Goal: Share content: Share content

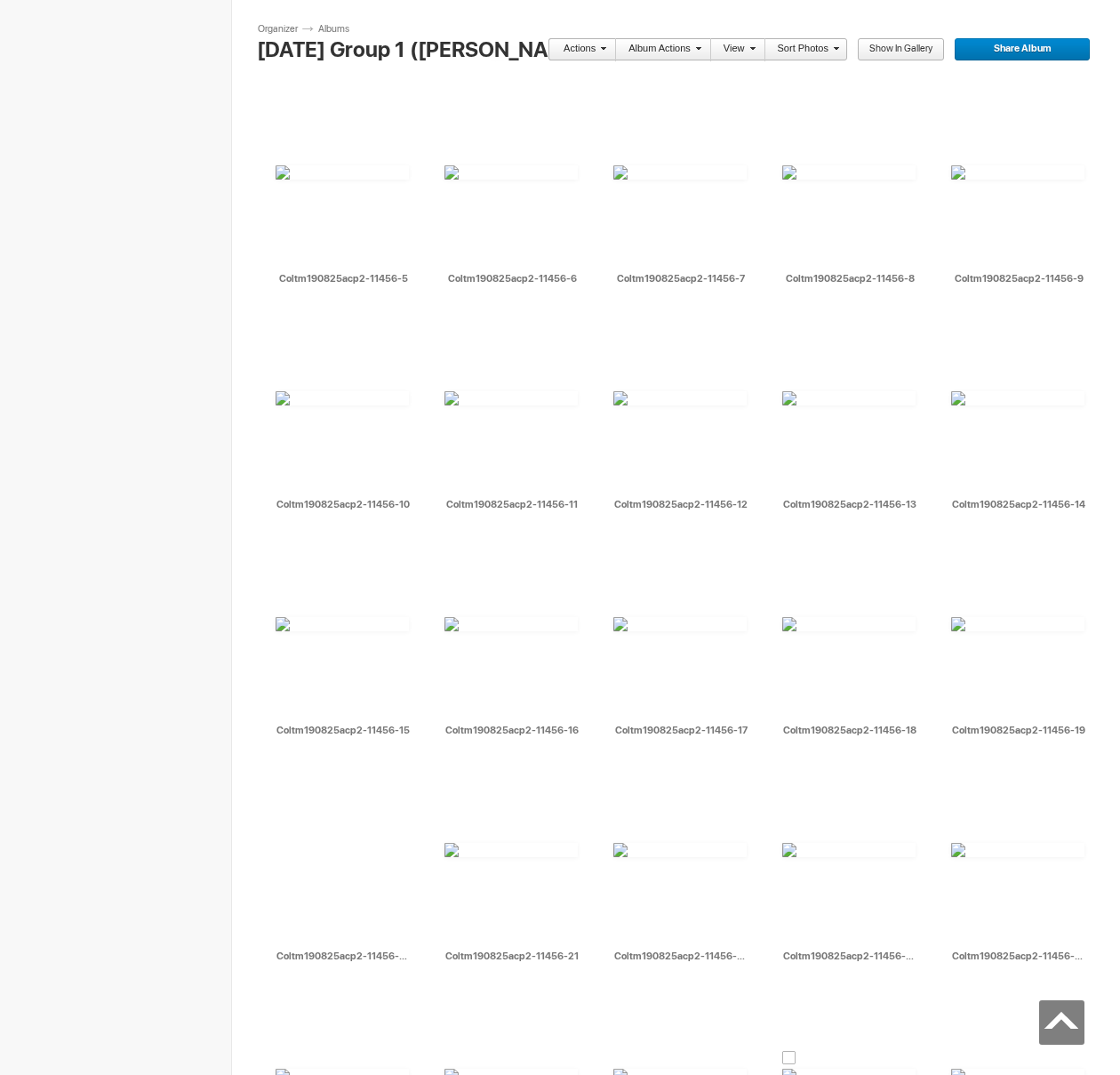
scroll to position [6747, 0]
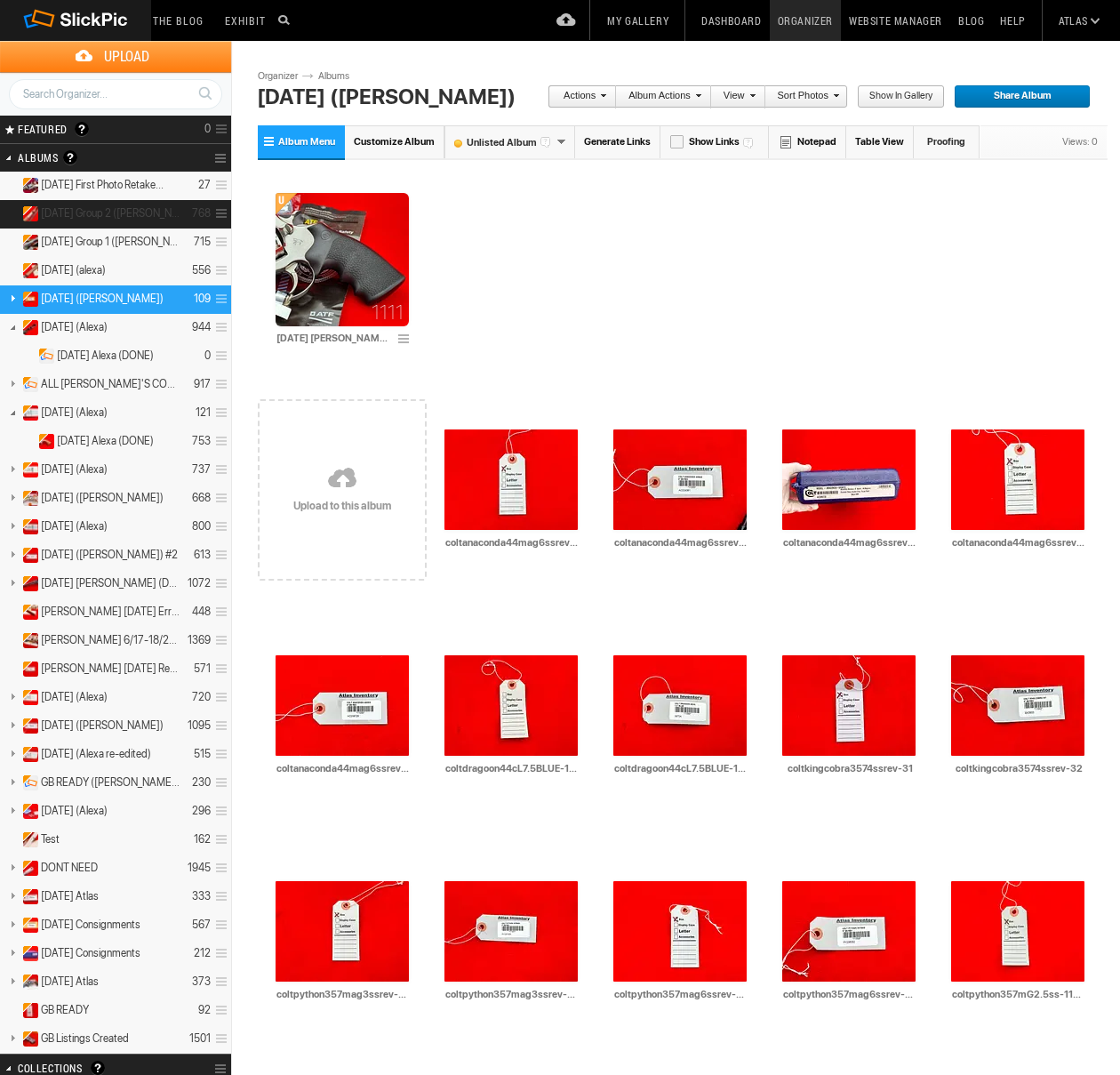
click at [120, 222] on details "7/29/25 Group 2 (Maria) 768" at bounding box center [116, 214] width 231 height 28
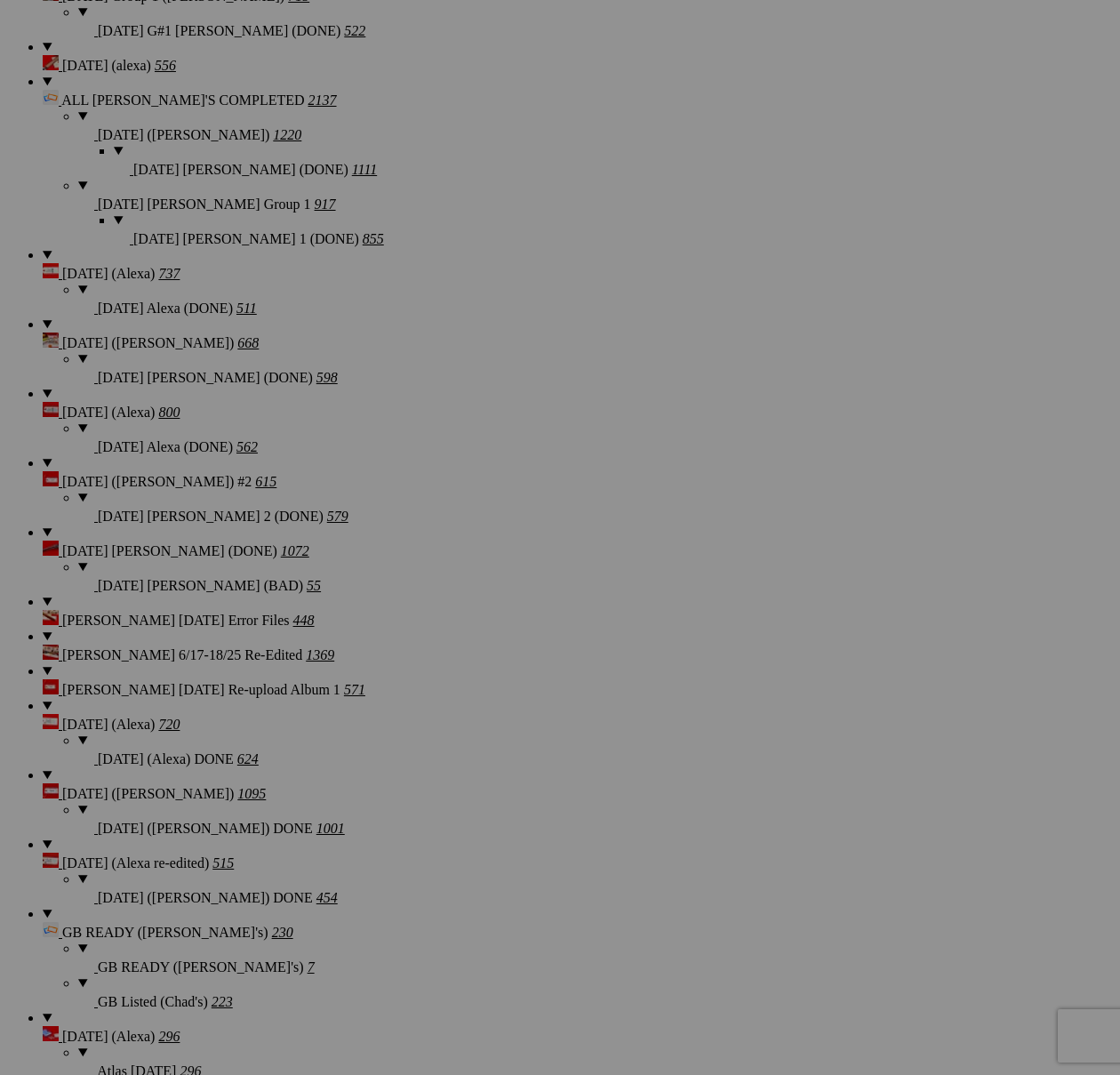
scroll to position [1930, 0]
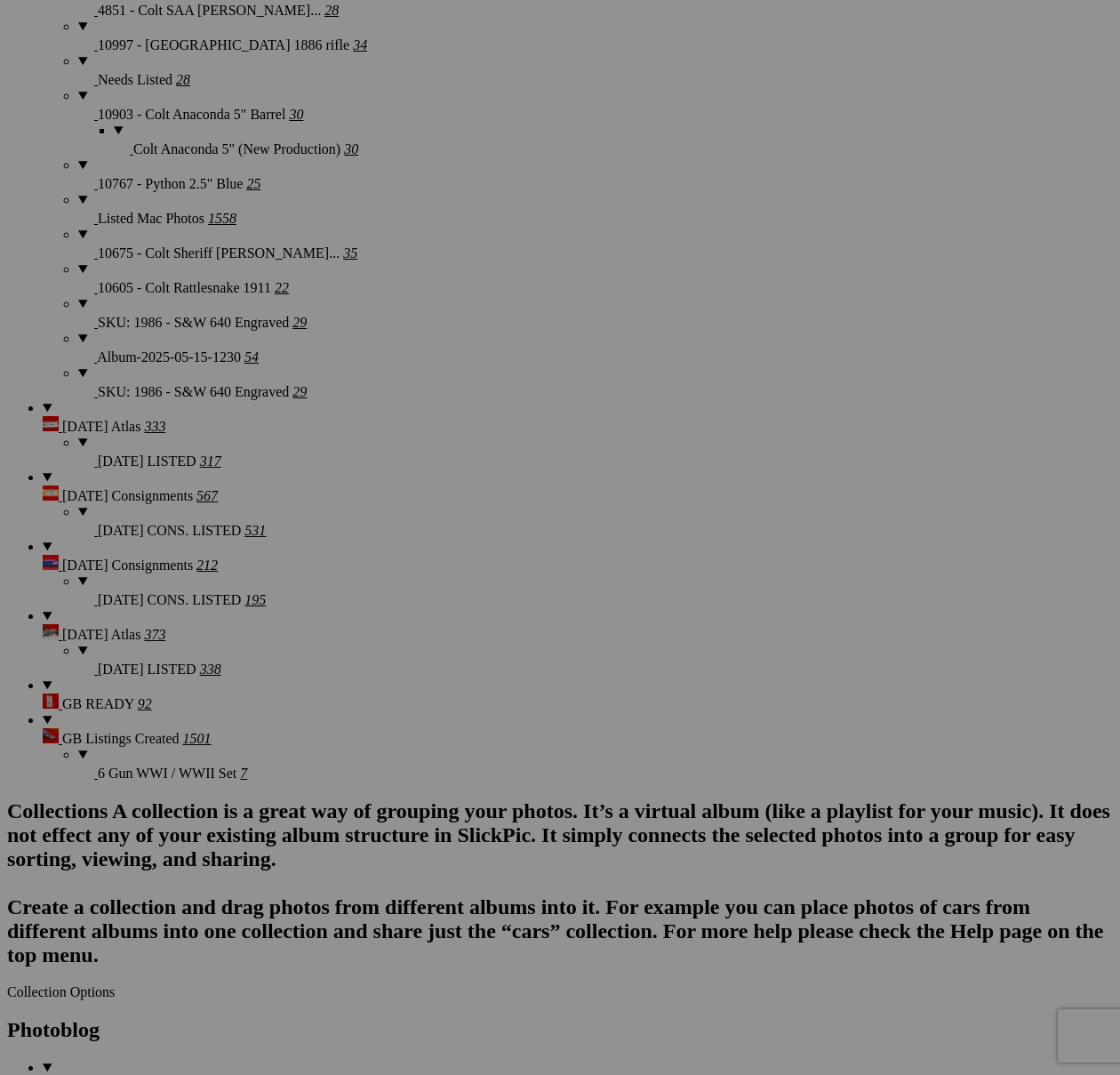
type textarea "<!-- SlickPic.com image hosting. HTML Bulk Share code Starts Here --> <div styl…"
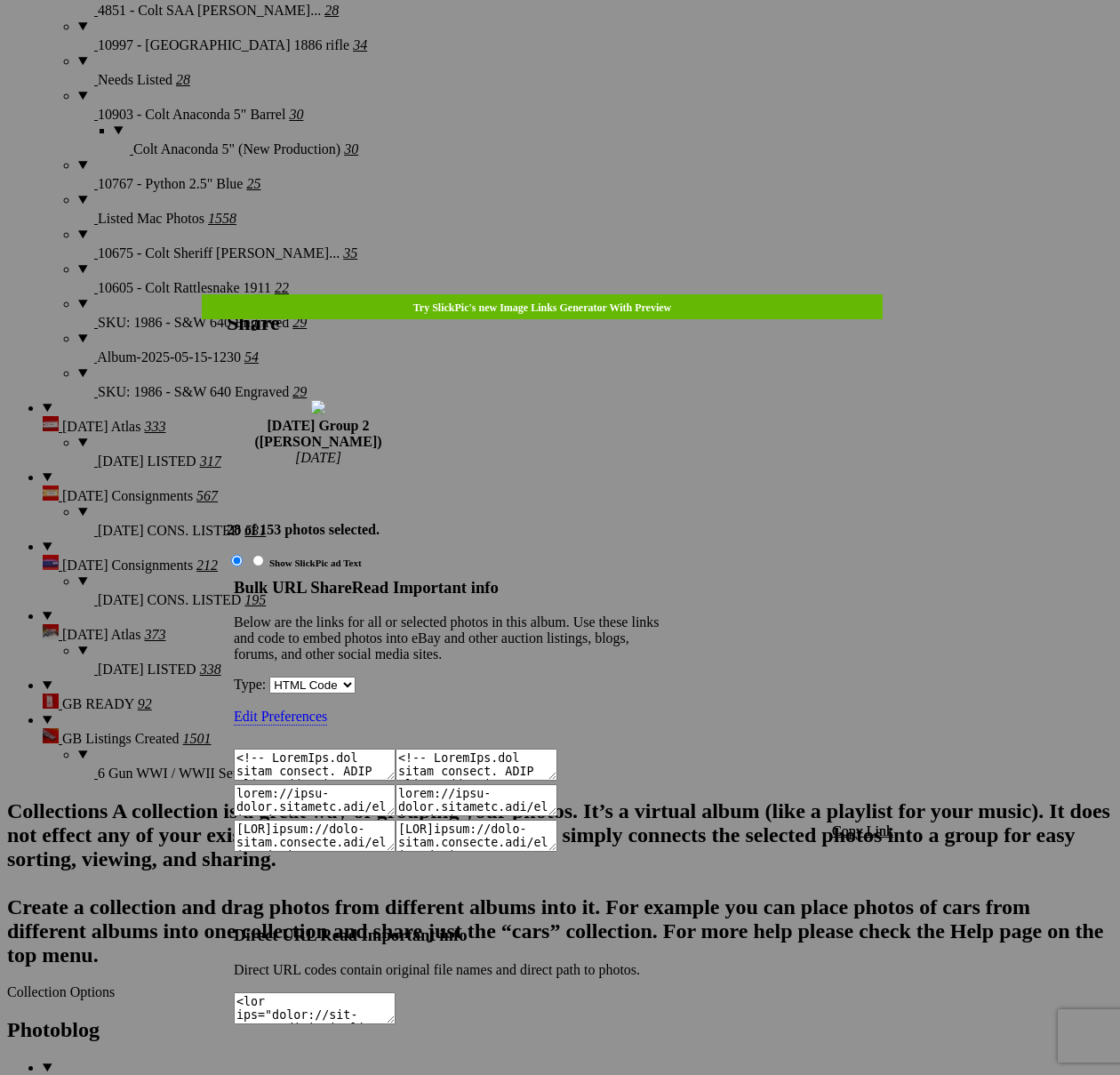
click at [857, 823] on span "Copy Link" at bounding box center [862, 831] width 62 height 15
click at [590, 49] on div at bounding box center [560, 537] width 1120 height 1075
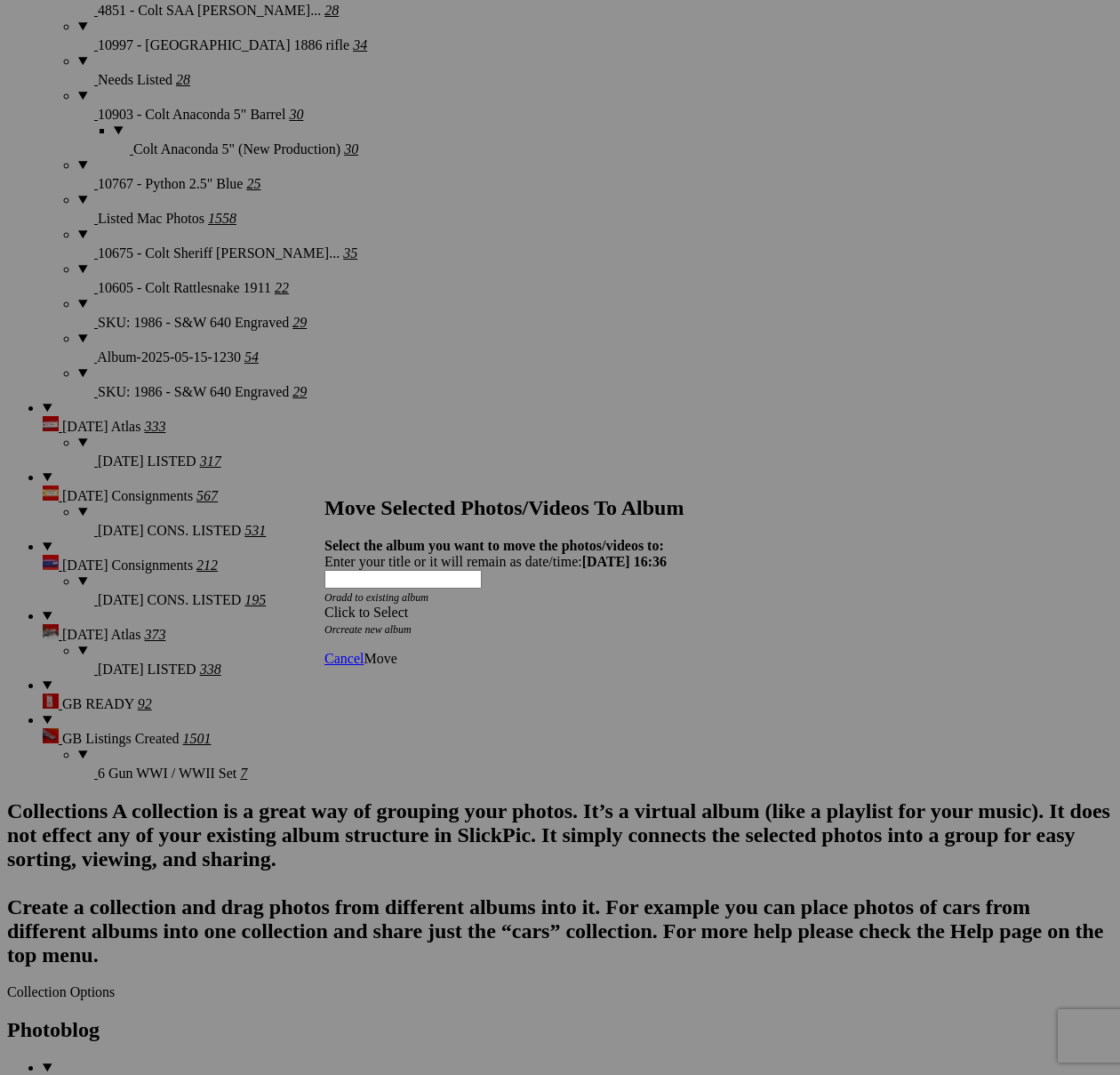
click at [324, 604] on span at bounding box center [324, 611] width 0 height 15
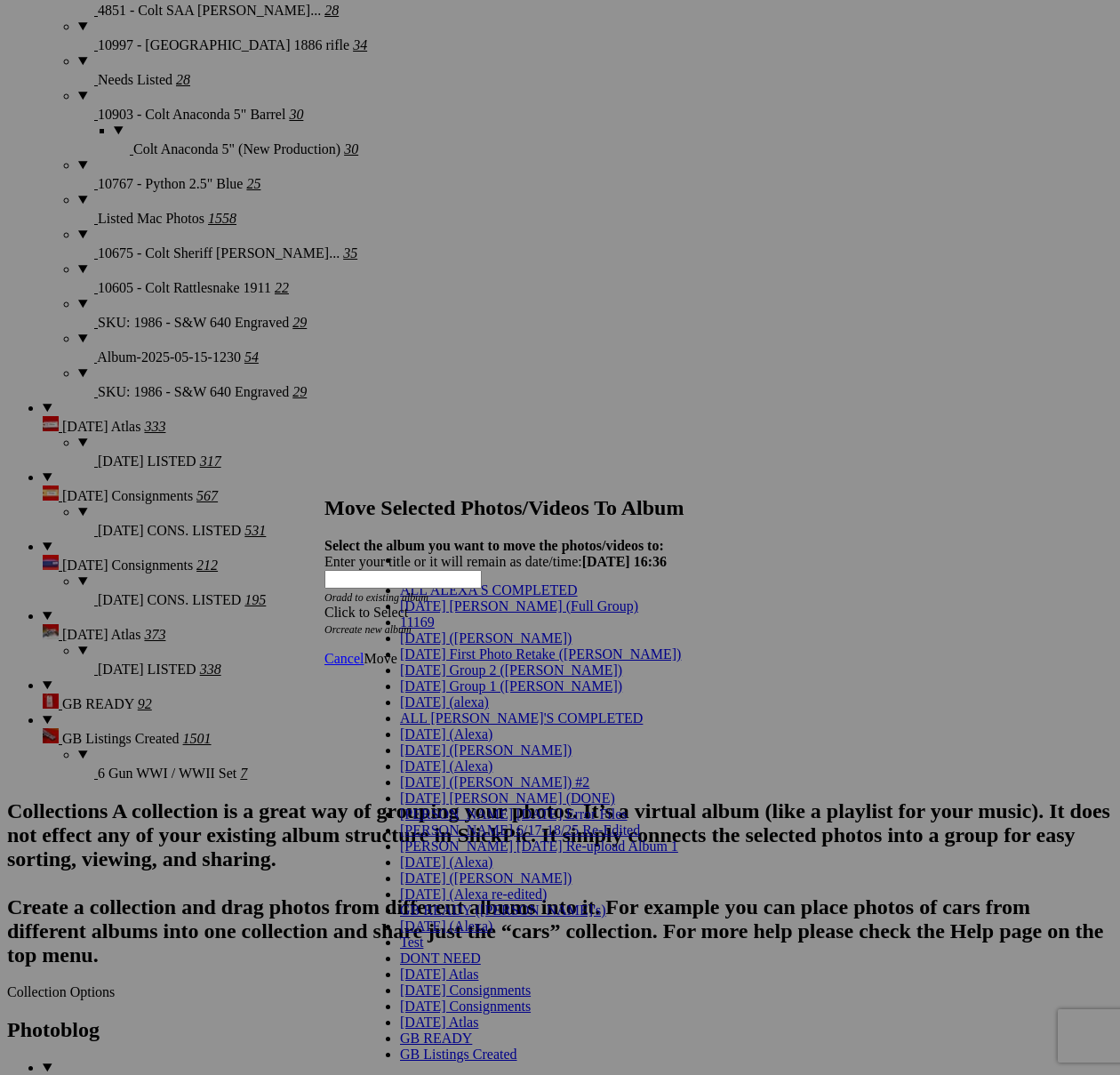
click at [452, 677] on span "[DATE] Group 2 ([PERSON_NAME])" at bounding box center [511, 669] width 222 height 15
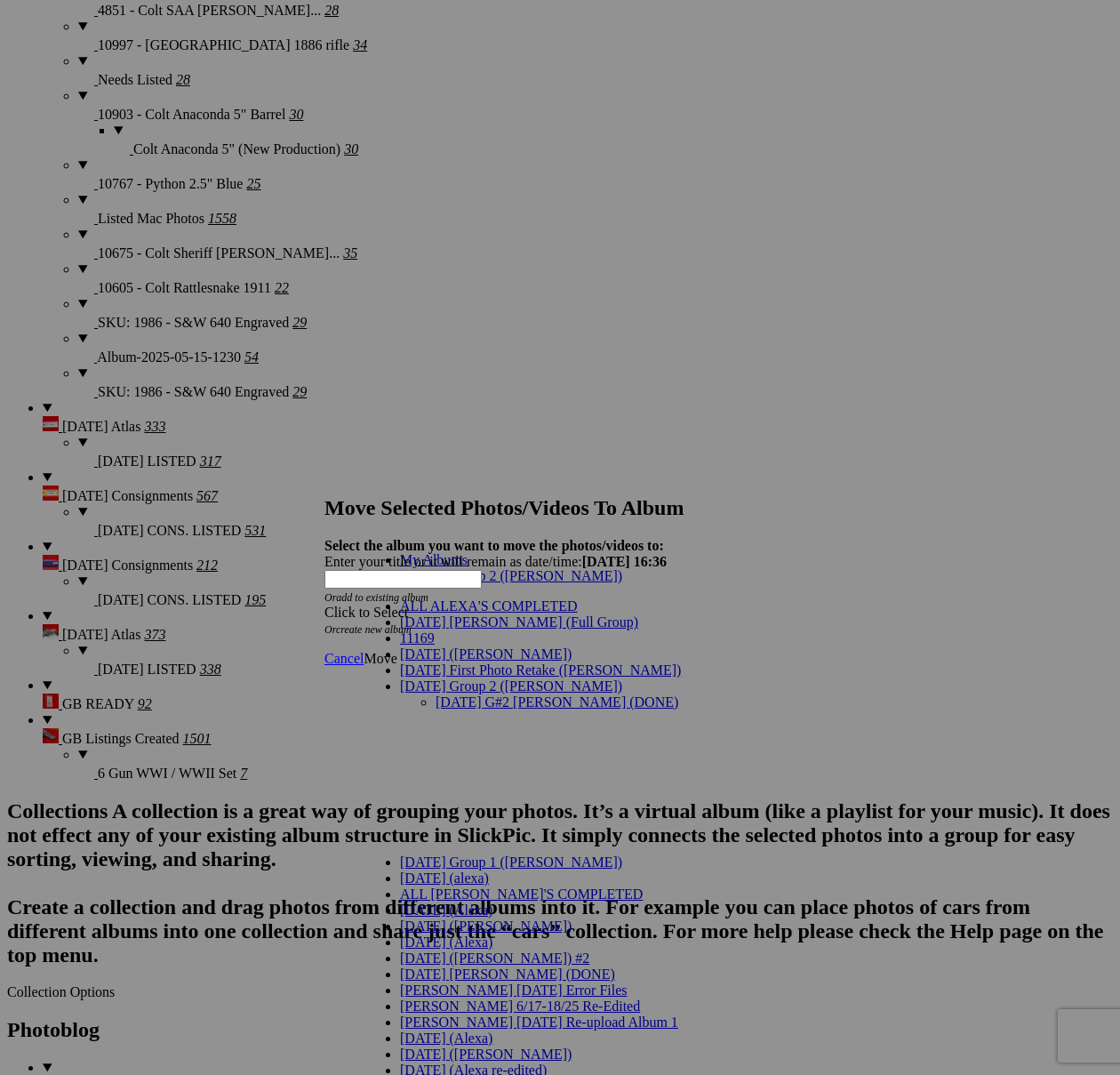
click at [470, 694] on link "7/29/25 G#2 Maria (DONE)" at bounding box center [556, 701] width 242 height 15
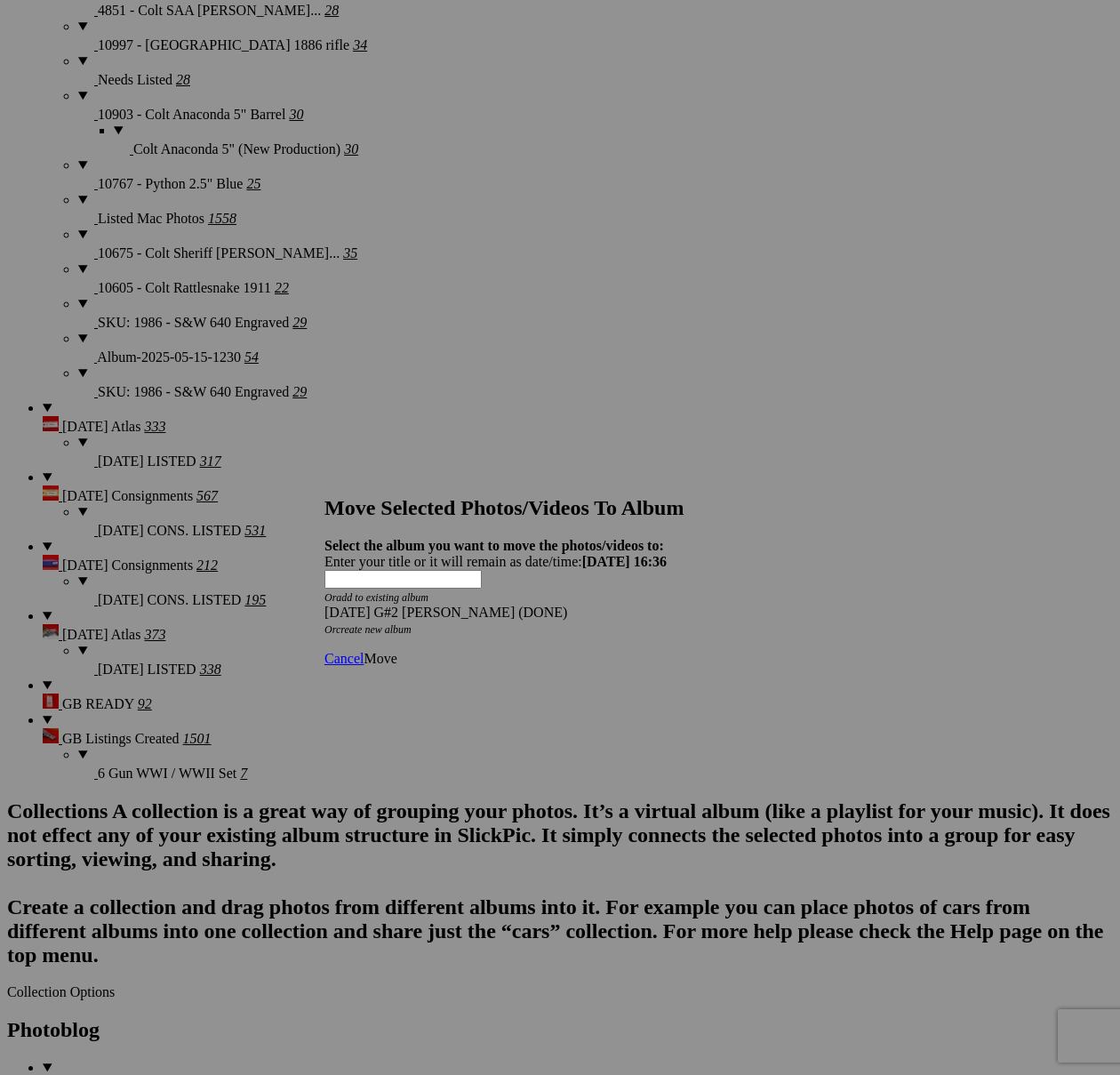
drag, startPoint x: 767, startPoint y: 622, endPoint x: 720, endPoint y: 621, distance: 47.0
click at [397, 651] on span "Move" at bounding box center [380, 658] width 33 height 15
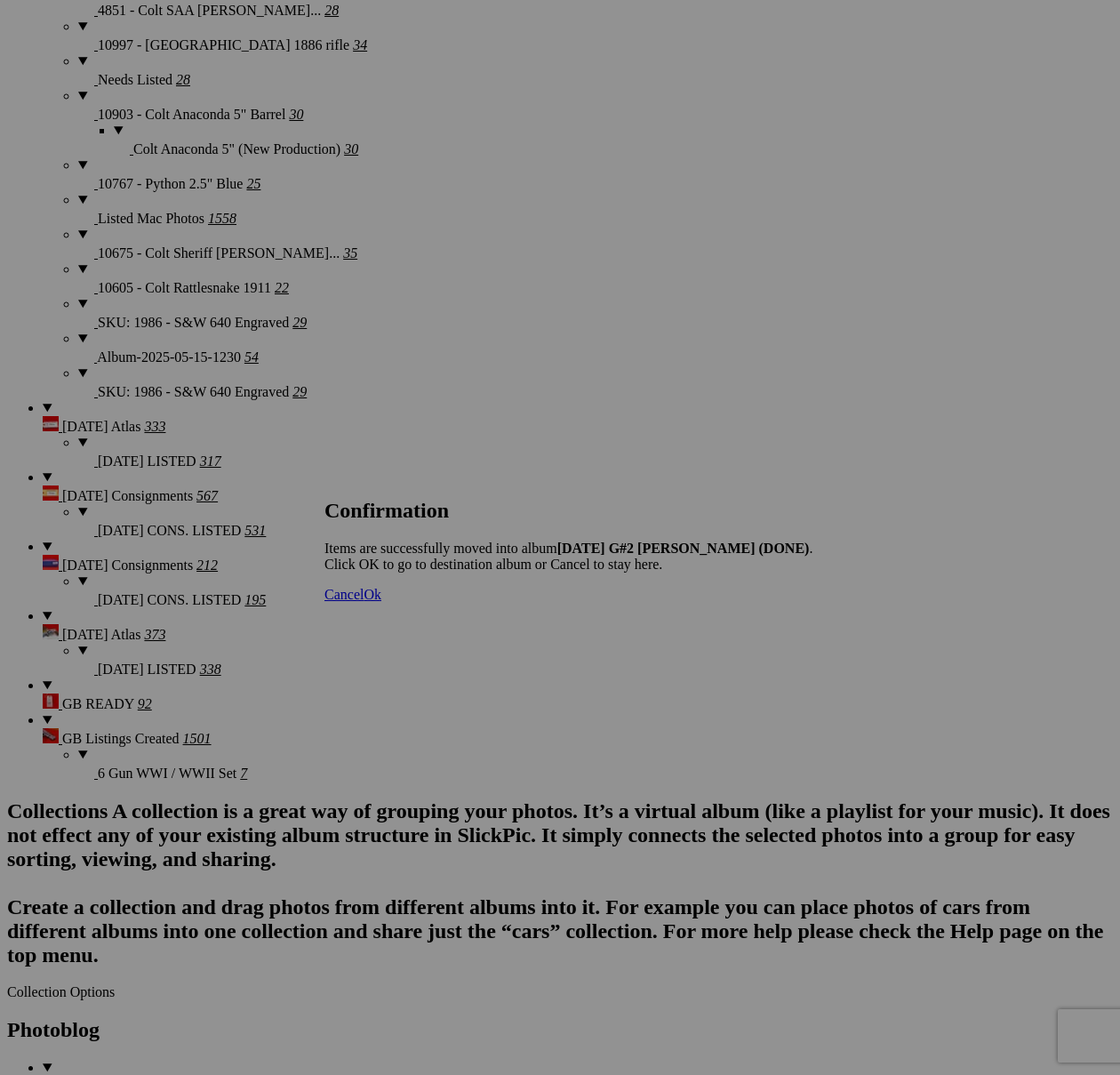
click at [364, 601] on span "Cancel" at bounding box center [343, 594] width 39 height 15
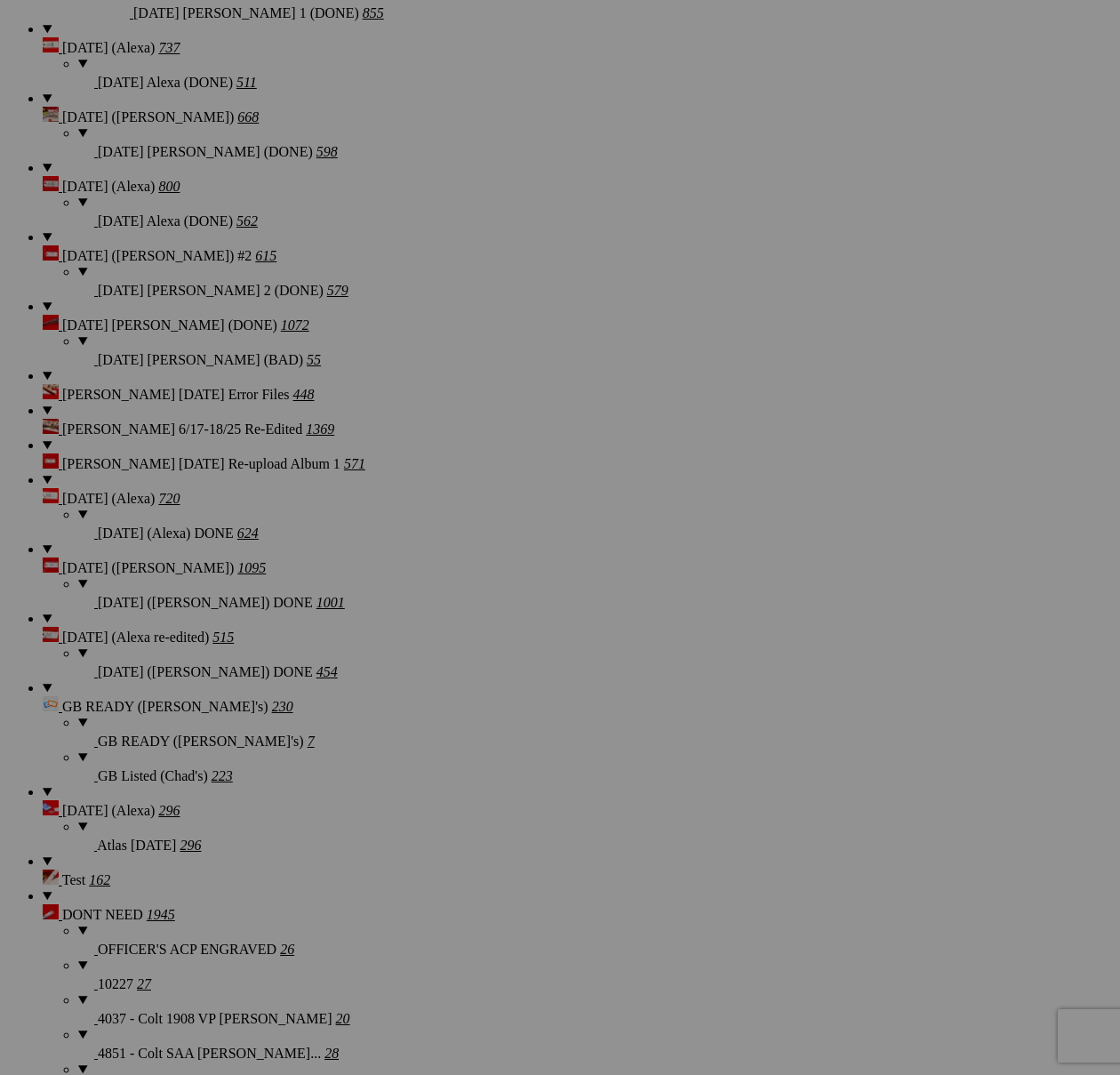
scroll to position [2096, 0]
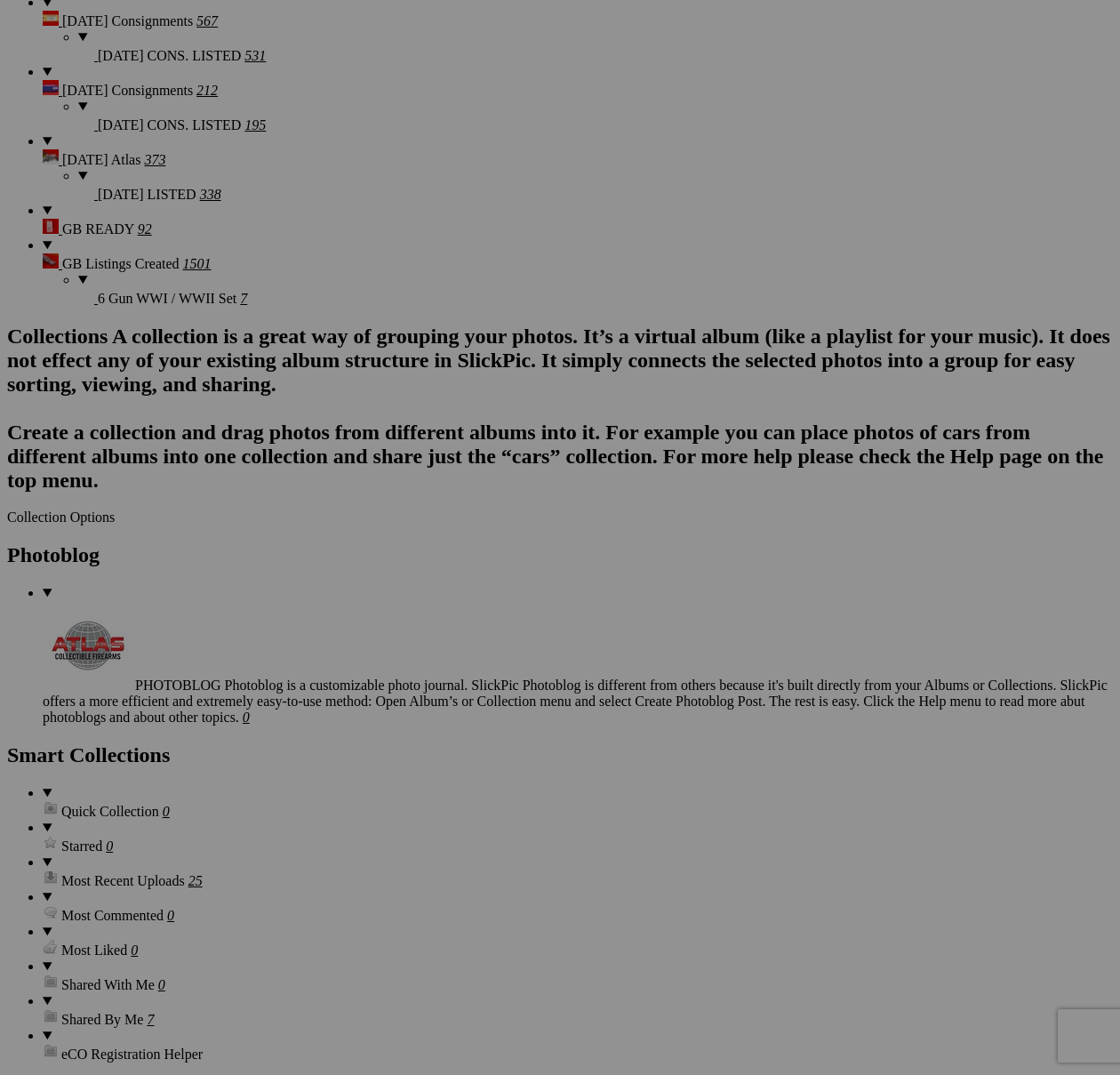
scroll to position [3405, 0]
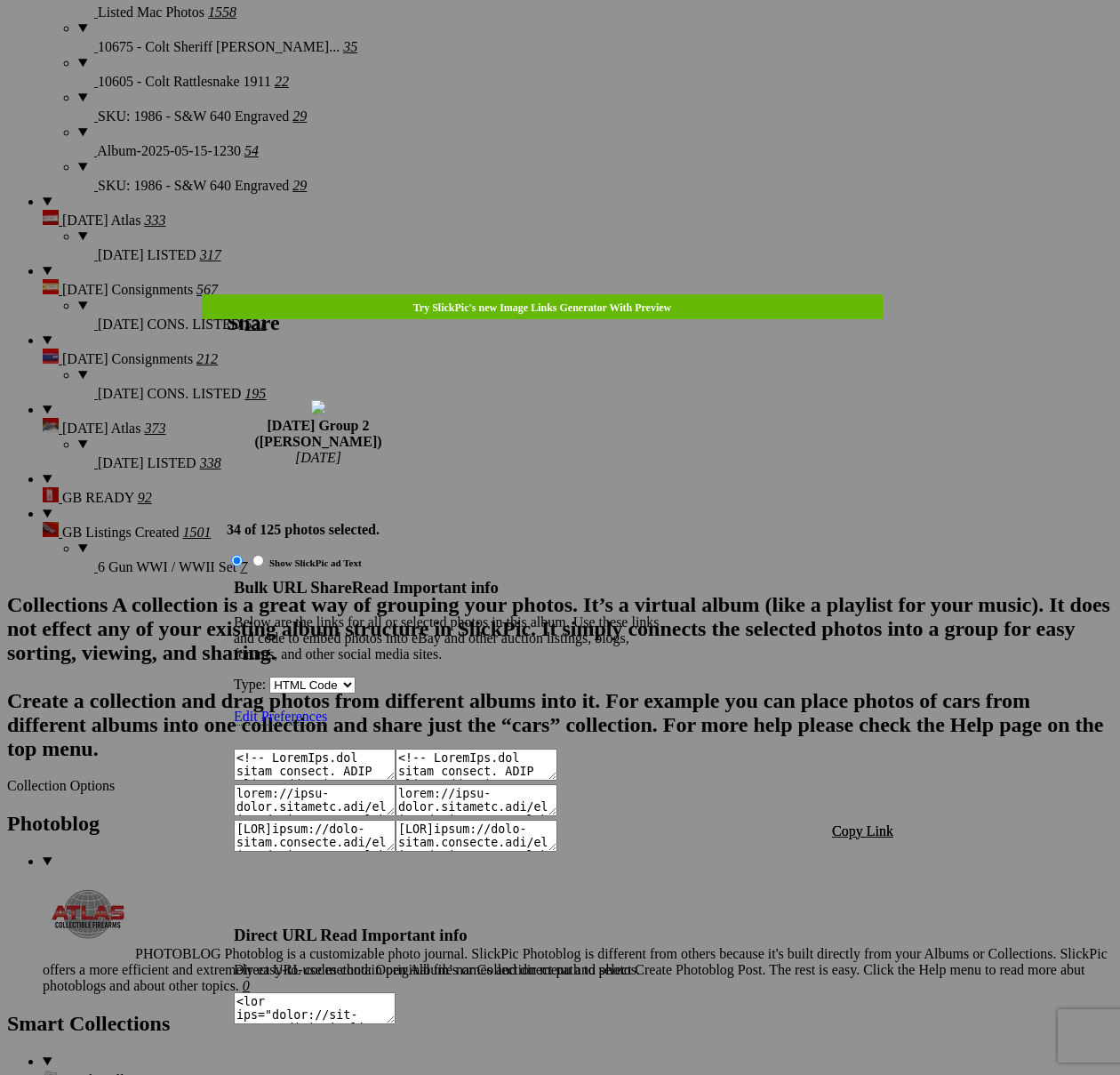
click at [866, 823] on span "Copy Link" at bounding box center [862, 831] width 62 height 15
click at [601, 40] on div at bounding box center [560, 537] width 1120 height 1075
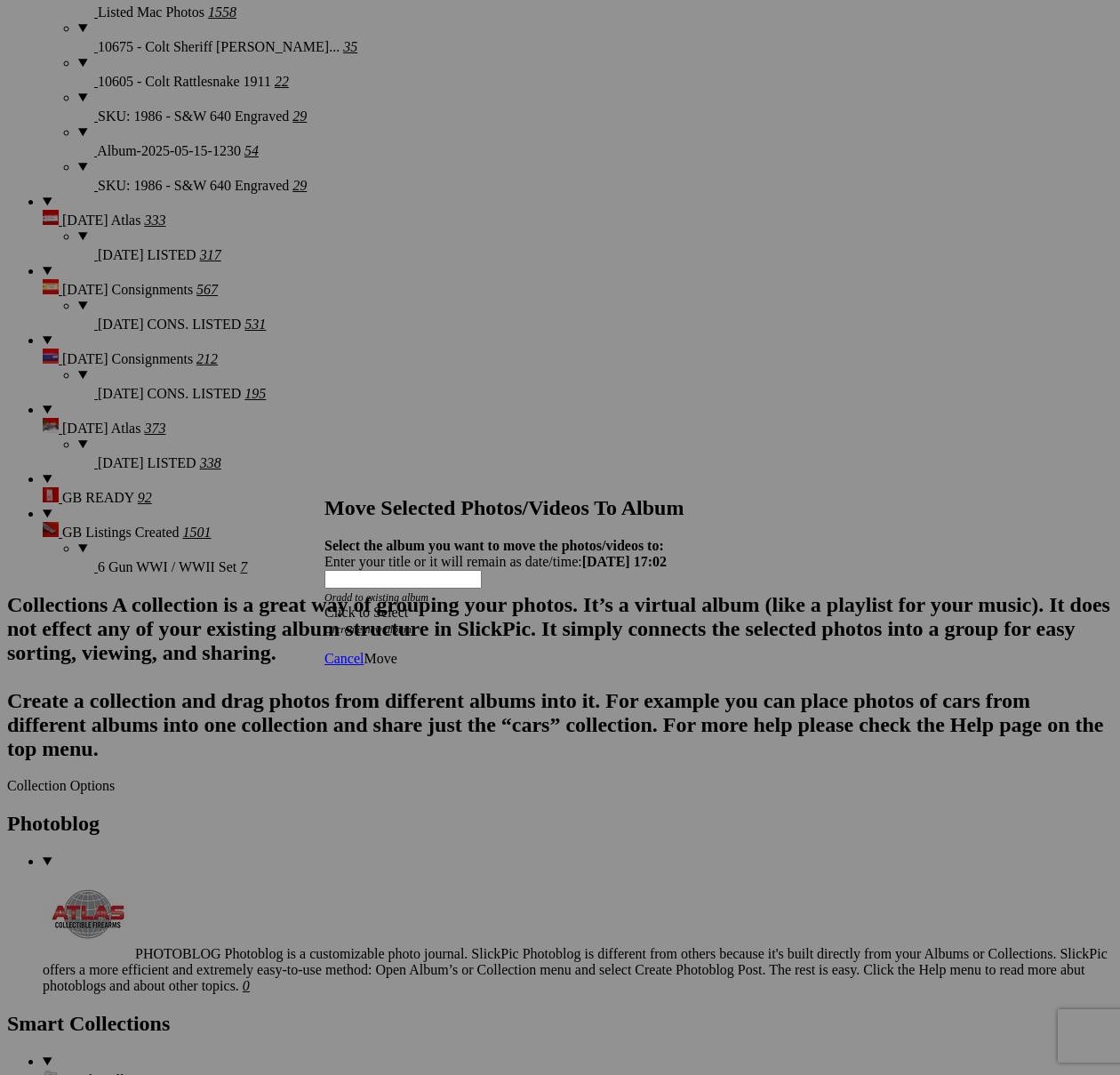
click at [667, 604] on div "Click to Select" at bounding box center [559, 611] width 471 height 16
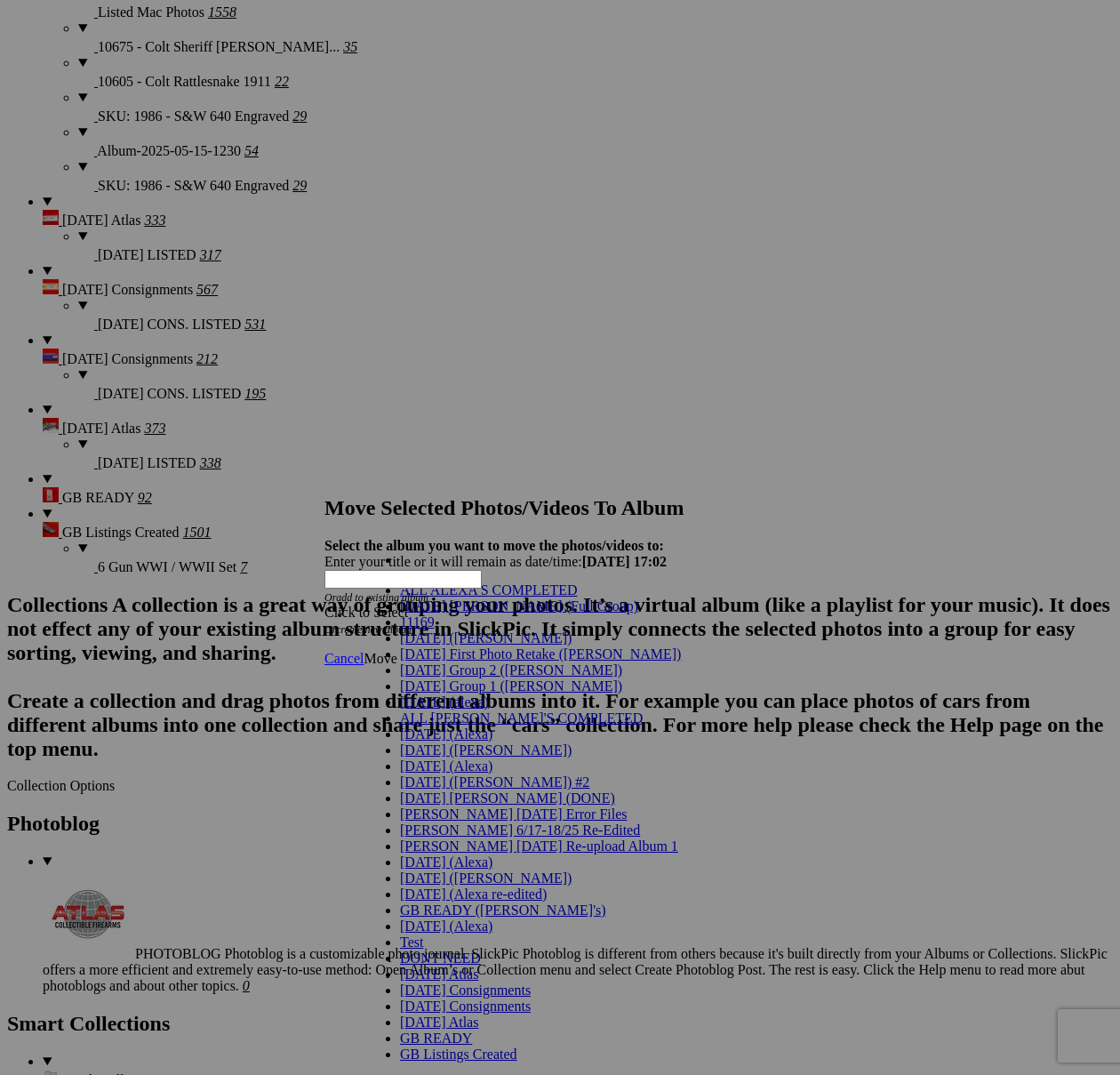
click at [473, 677] on span "[DATE] Group 2 ([PERSON_NAME])" at bounding box center [511, 669] width 222 height 15
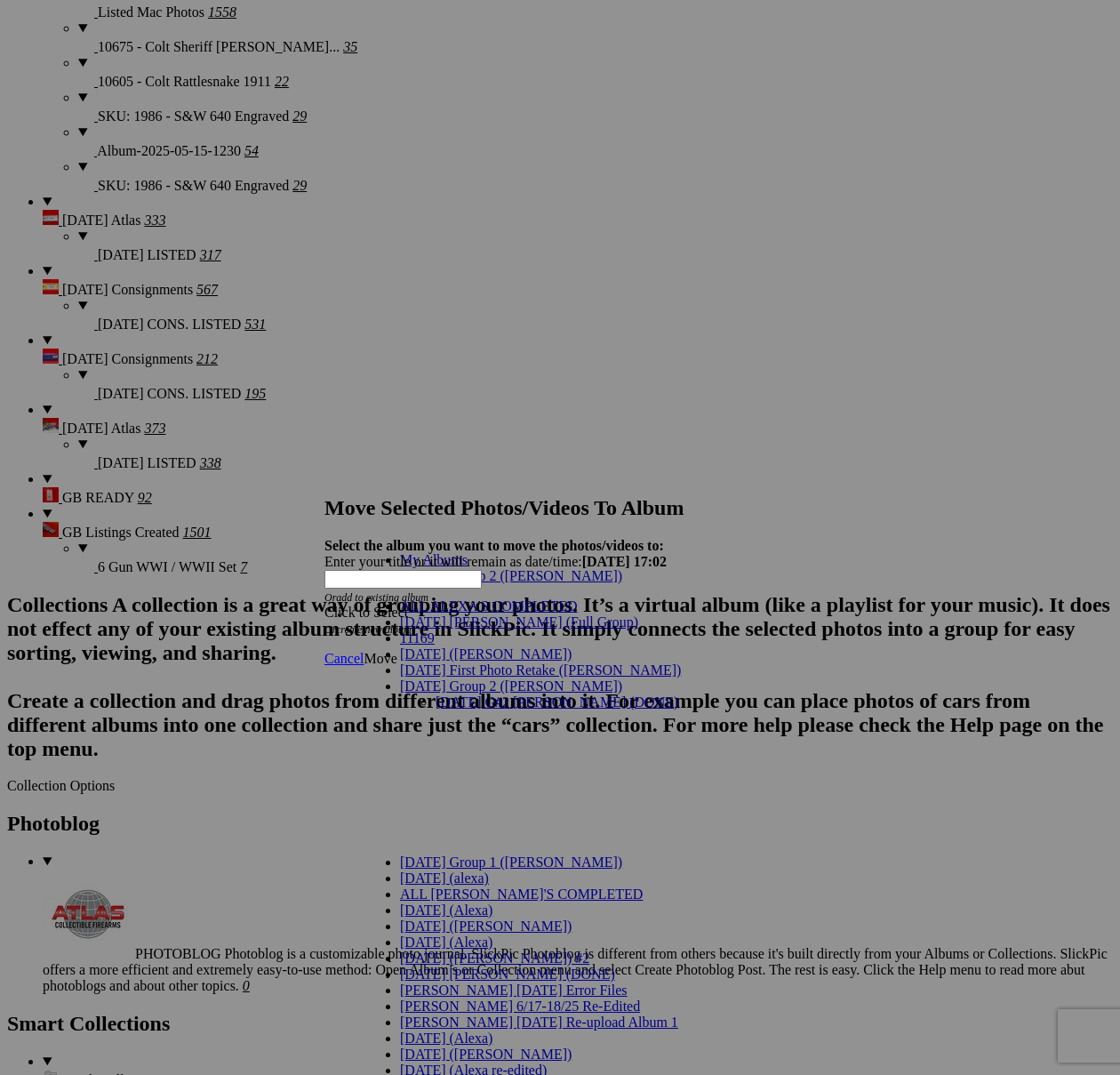
click at [575, 694] on link "7/29/25 G#2 Maria (DONE)" at bounding box center [556, 701] width 242 height 15
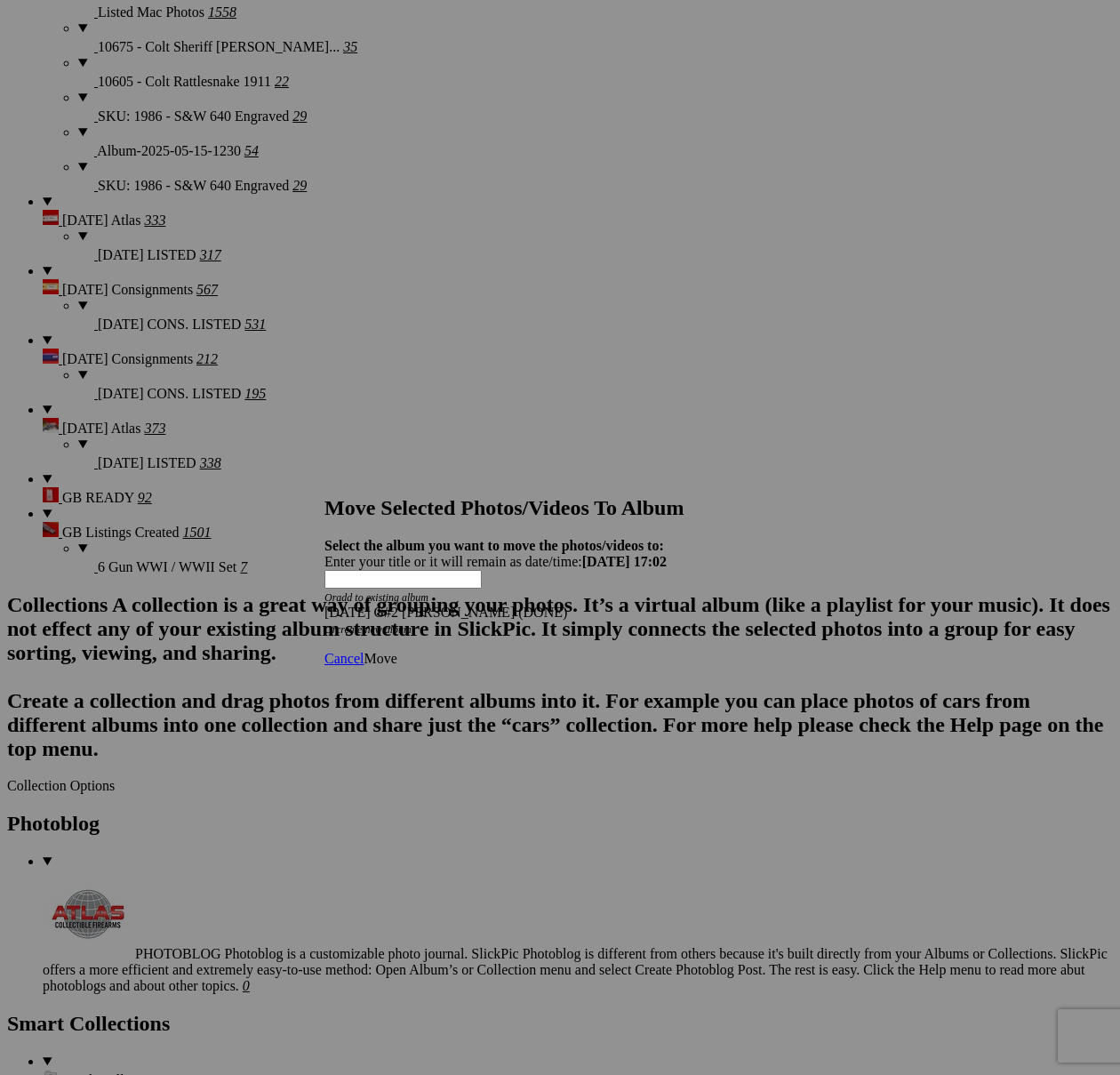
click at [397, 651] on span "Move" at bounding box center [380, 658] width 33 height 15
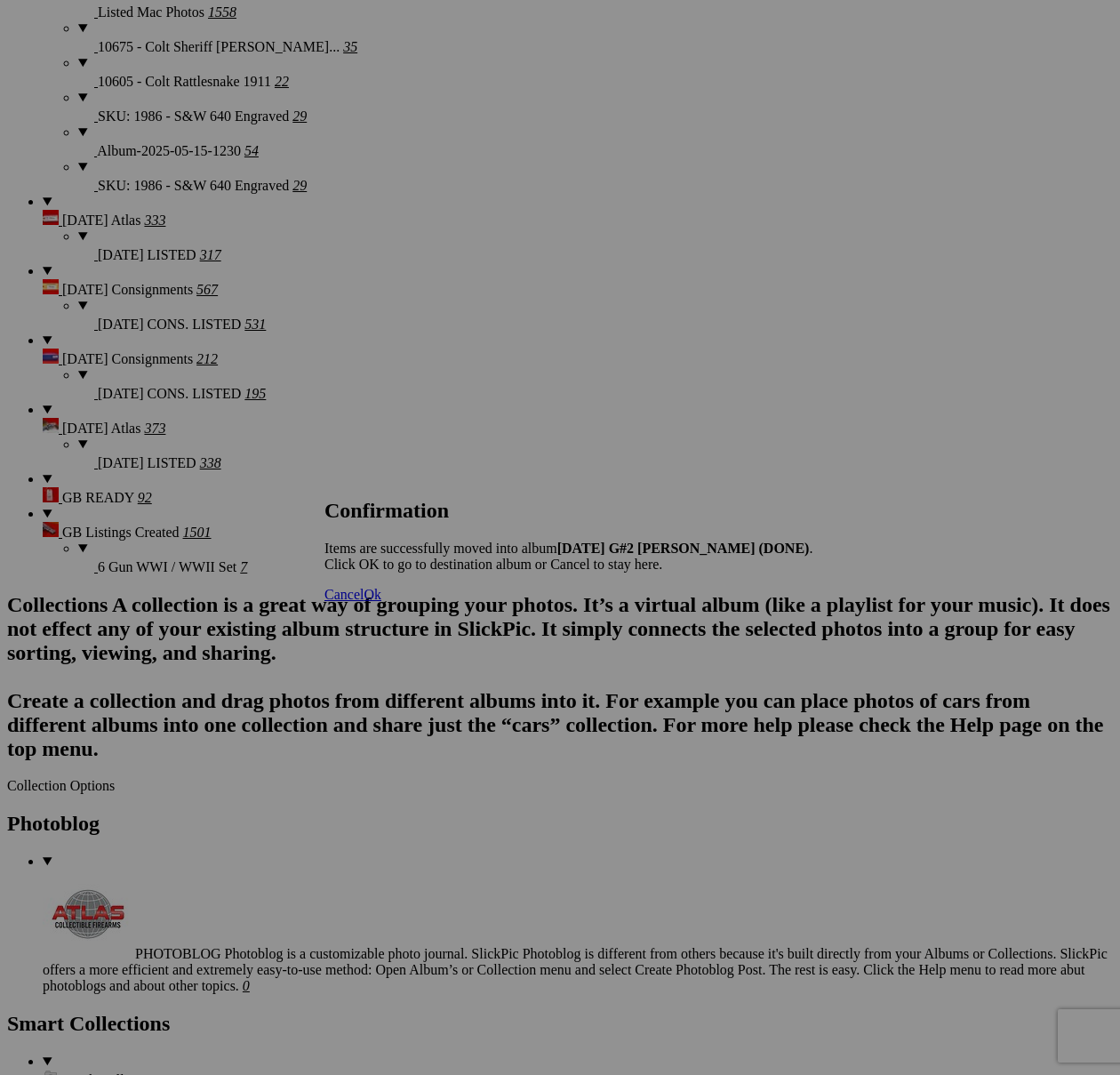
click at [364, 601] on span "Cancel" at bounding box center [343, 594] width 39 height 15
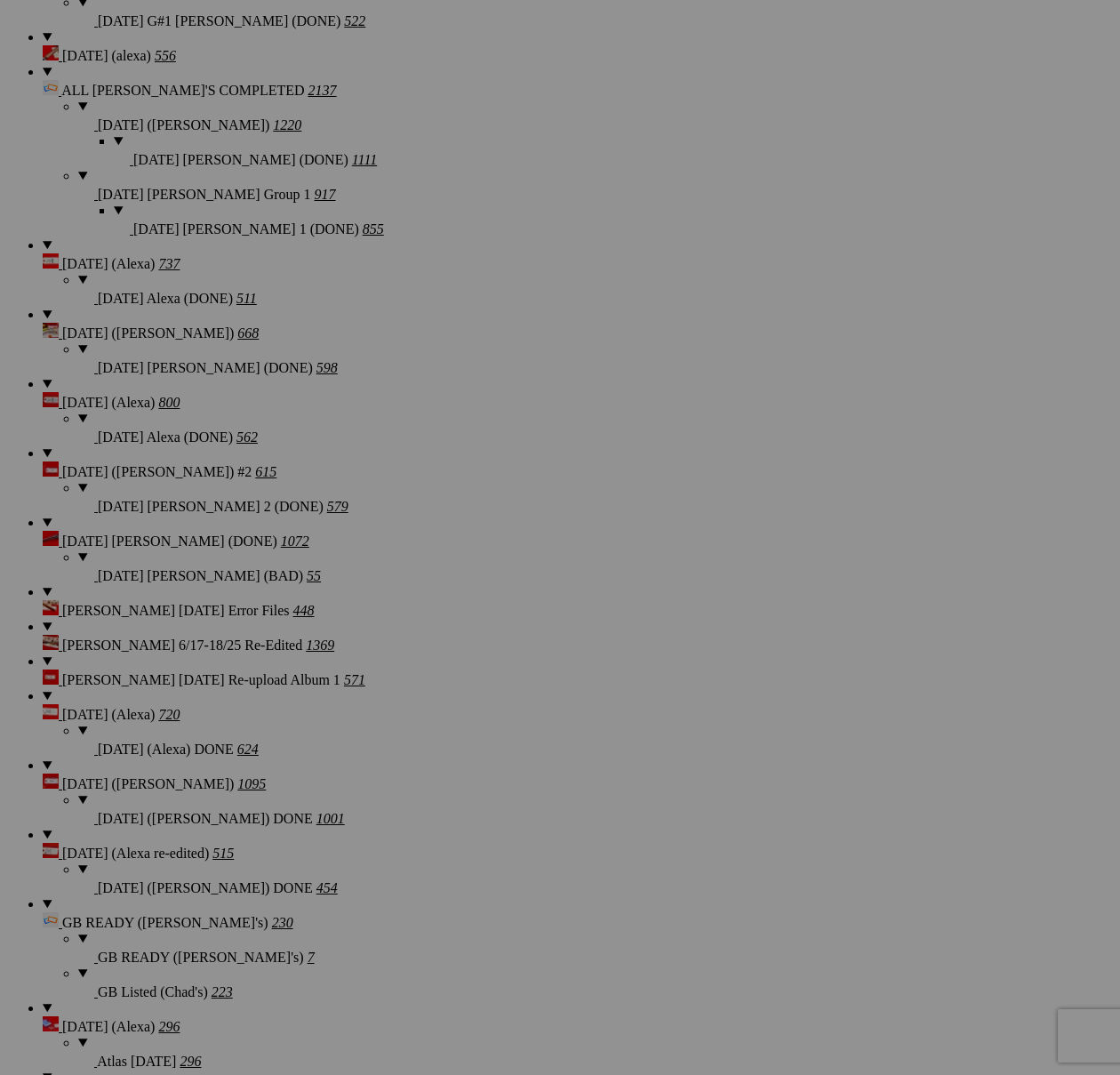
scroll to position [1942, 0]
